Goal: Navigation & Orientation: Find specific page/section

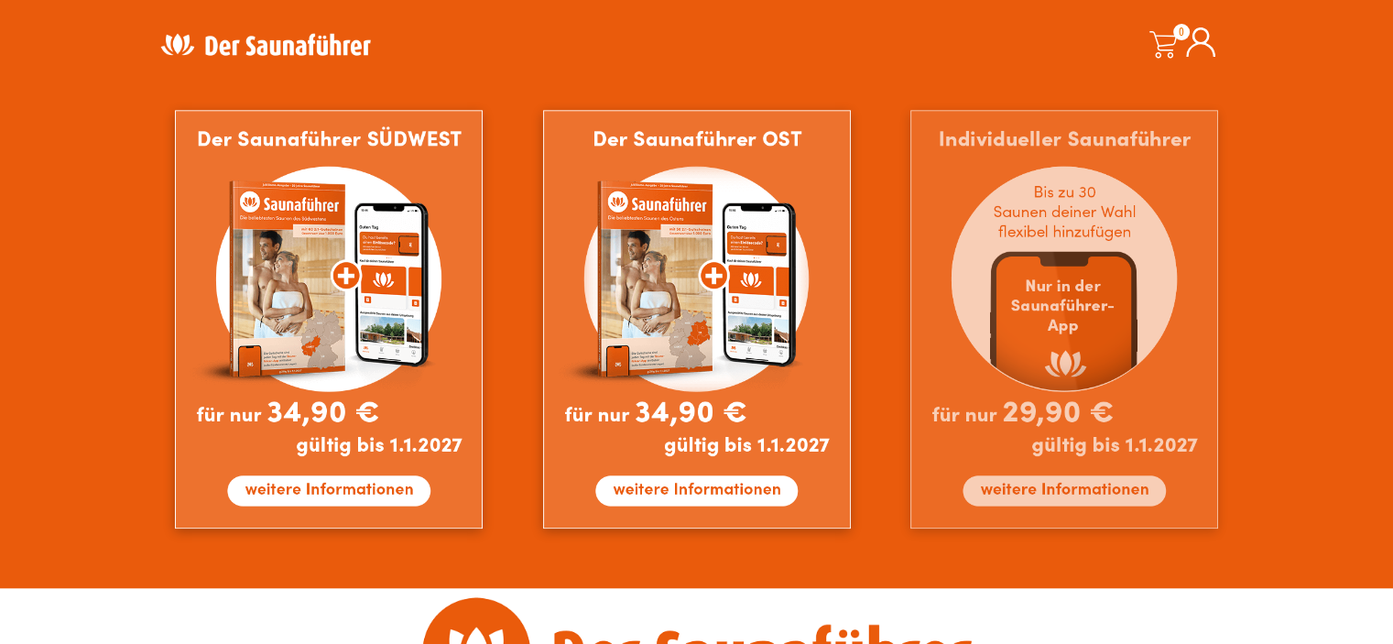
click at [1133, 380] on img at bounding box center [1064, 319] width 308 height 418
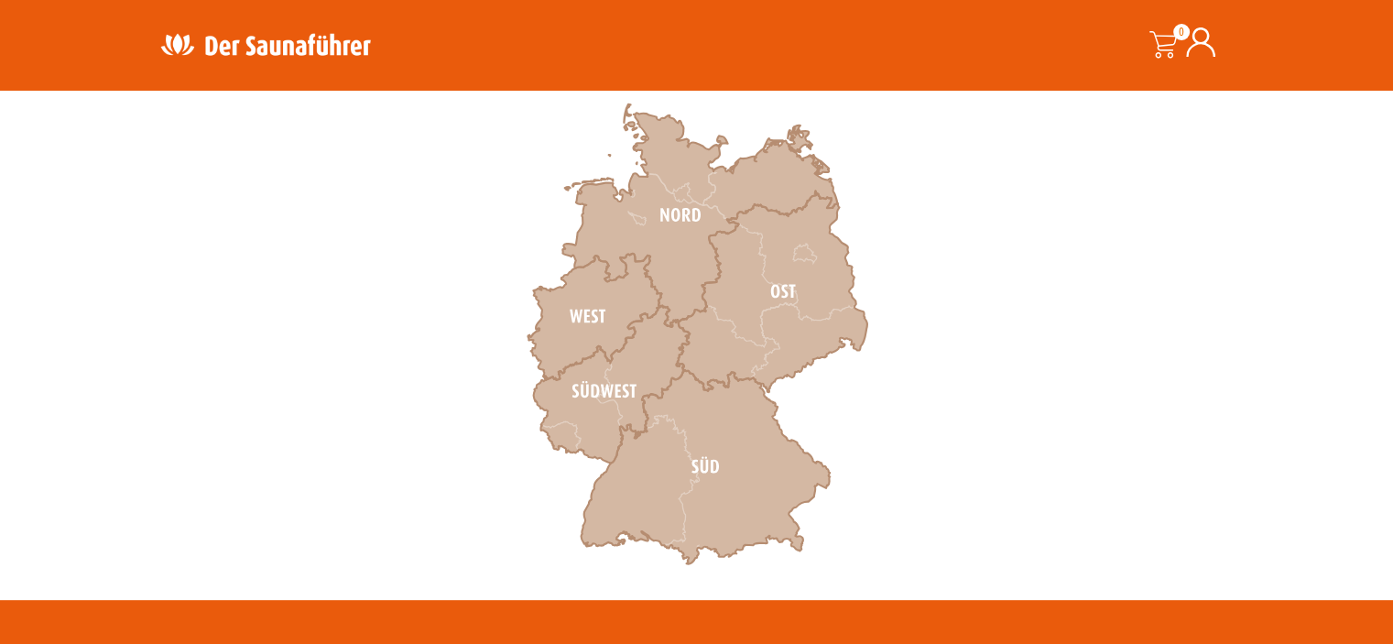
scroll to position [366, 0]
